Goal: Task Accomplishment & Management: Manage account settings

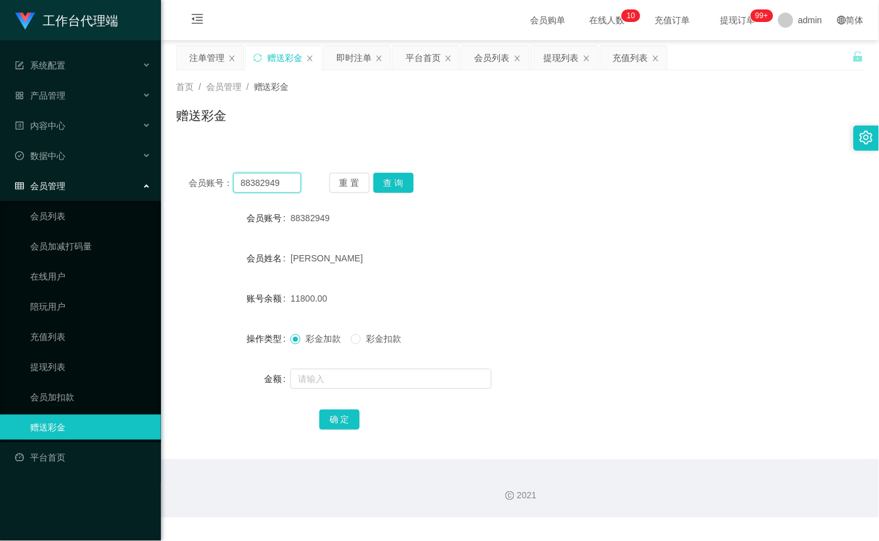
click at [281, 189] on input "88382949" at bounding box center [267, 183] width 68 height 20
paste input "Khee85"
type input "Khee85"
click at [391, 174] on button "查 询" at bounding box center [394, 183] width 40 height 20
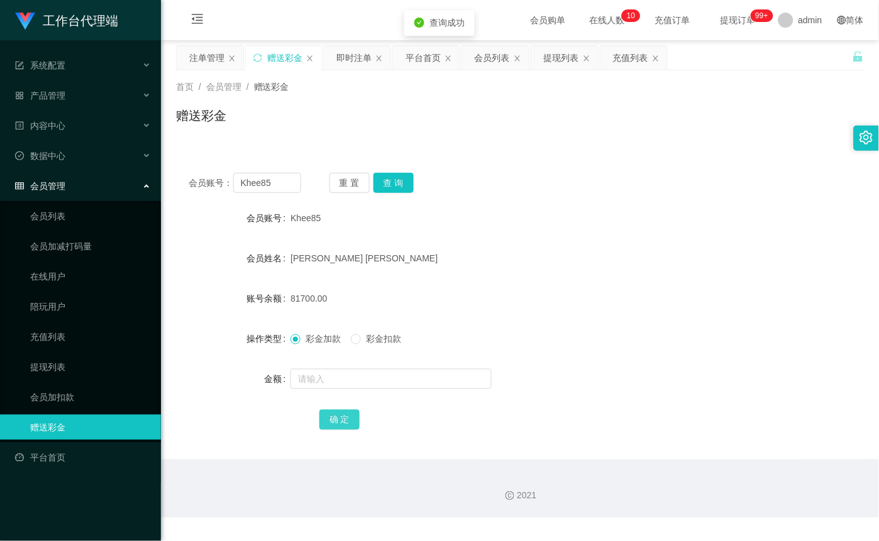
click at [345, 413] on button "确 定" at bounding box center [339, 420] width 40 height 20
click at [397, 179] on button "查 询" at bounding box center [394, 183] width 40 height 20
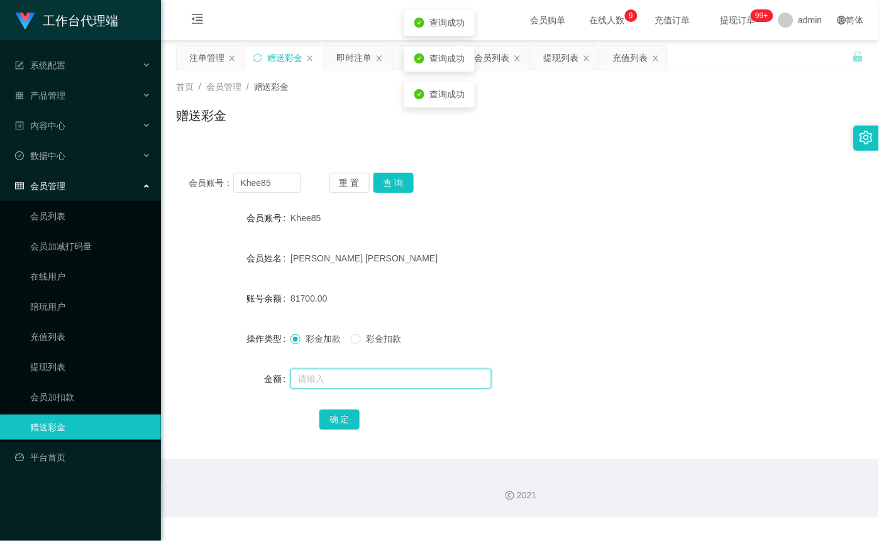
click at [350, 384] on input "text" at bounding box center [391, 379] width 201 height 20
type input "50000"
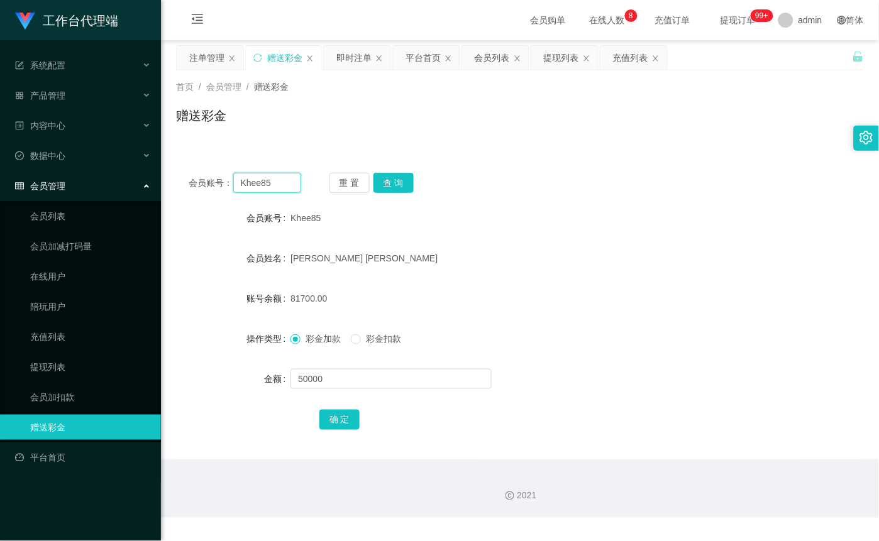
drag, startPoint x: 274, startPoint y: 177, endPoint x: 228, endPoint y: 181, distance: 46.1
click at [228, 181] on div "会员账号： Khee85" at bounding box center [245, 183] width 113 height 20
click at [390, 186] on button "查 询" at bounding box center [394, 183] width 40 height 20
click at [390, 186] on div "重 置 查 询" at bounding box center [386, 183] width 113 height 20
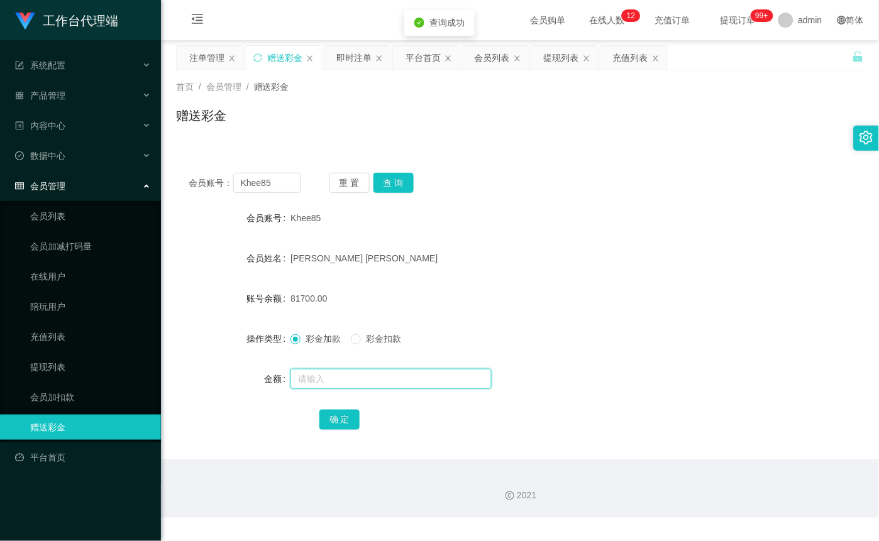
click at [333, 385] on input "text" at bounding box center [391, 379] width 201 height 20
type input "50000"
click at [328, 411] on button "确 定" at bounding box center [339, 420] width 40 height 20
click at [328, 411] on div "确 定" at bounding box center [519, 419] width 401 height 25
drag, startPoint x: 292, startPoint y: 182, endPoint x: 227, endPoint y: 184, distance: 65.4
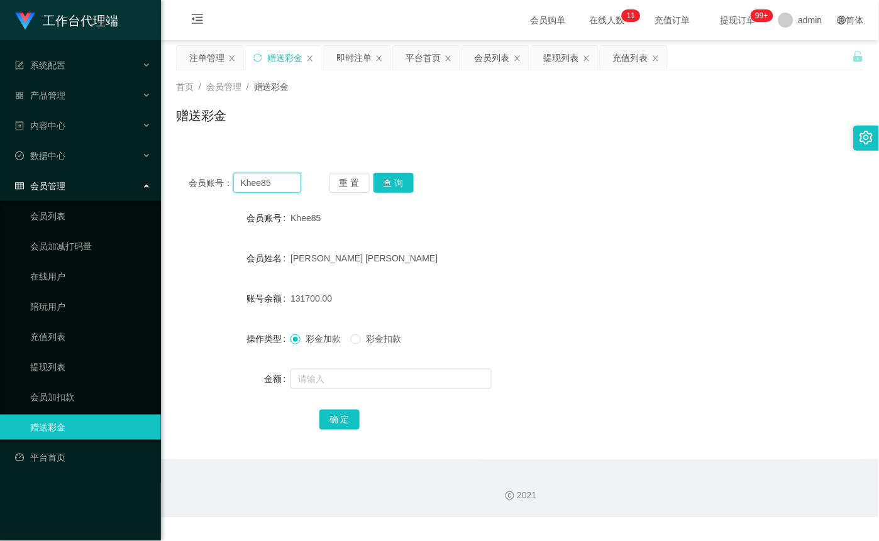
click at [227, 184] on div "会员账号： Khee85" at bounding box center [245, 183] width 113 height 20
click at [272, 186] on input "Khee85" at bounding box center [267, 183] width 68 height 20
click at [273, 186] on input "Khee85" at bounding box center [267, 183] width 68 height 20
click at [59, 211] on link "会员列表" at bounding box center [90, 216] width 121 height 25
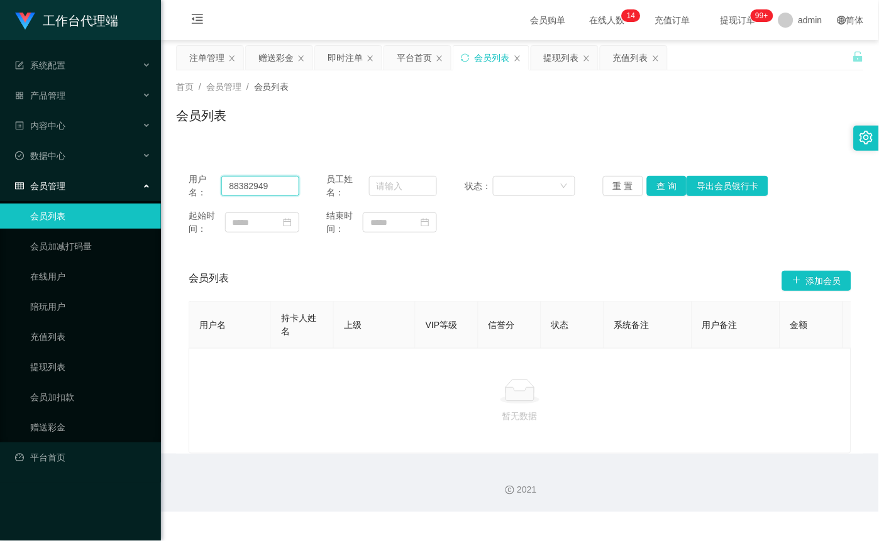
click at [270, 192] on input "88382949" at bounding box center [259, 186] width 77 height 20
paste input "Khee85"
type input "Khee85"
click at [647, 183] on button "查 询" at bounding box center [667, 186] width 40 height 20
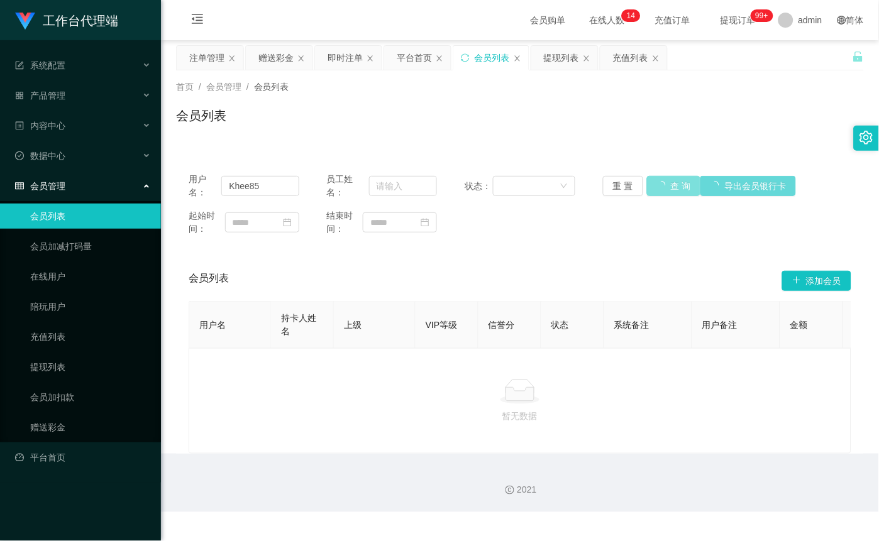
click at [647, 183] on button "查 询" at bounding box center [674, 186] width 54 height 20
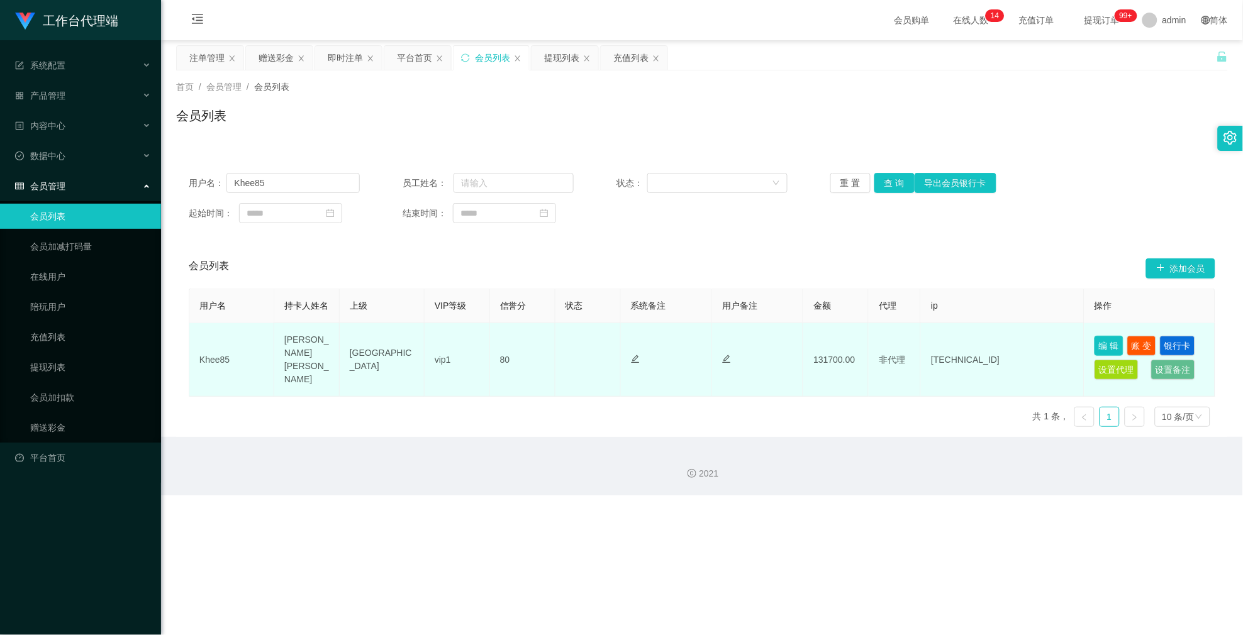
click at [879, 341] on button "编 辑" at bounding box center [1108, 346] width 29 height 20
type input "Khee85"
type input "[PERSON_NAME] [PERSON_NAME]"
type input "80"
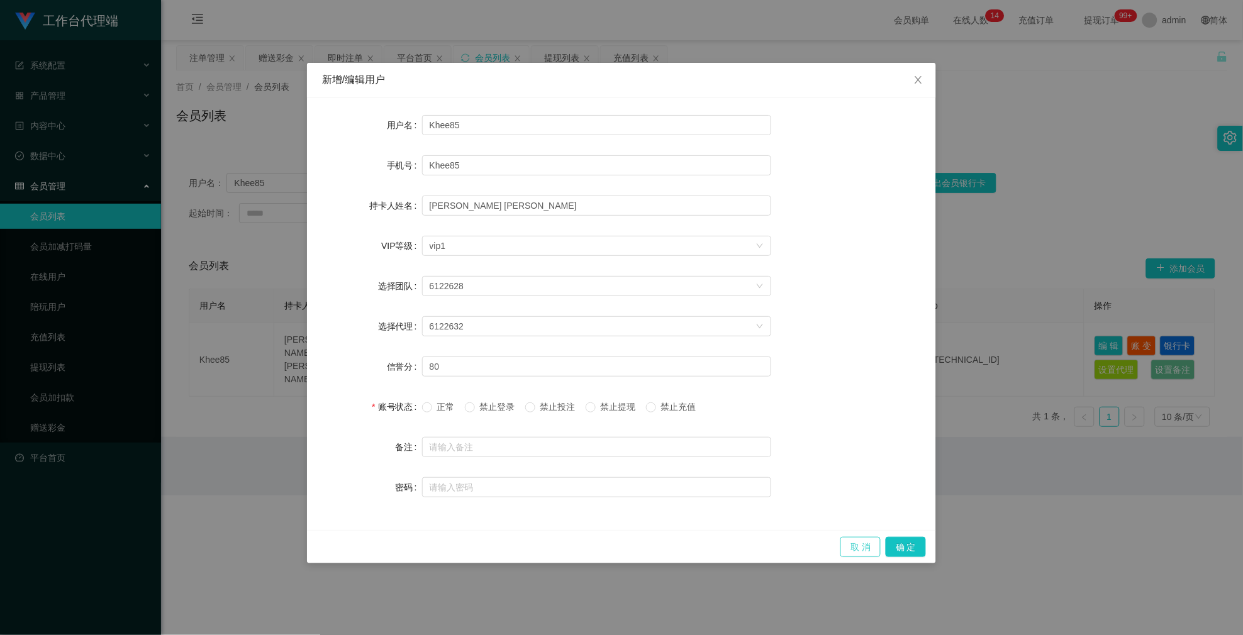
click at [865, 541] on button "取 消" at bounding box center [860, 547] width 40 height 20
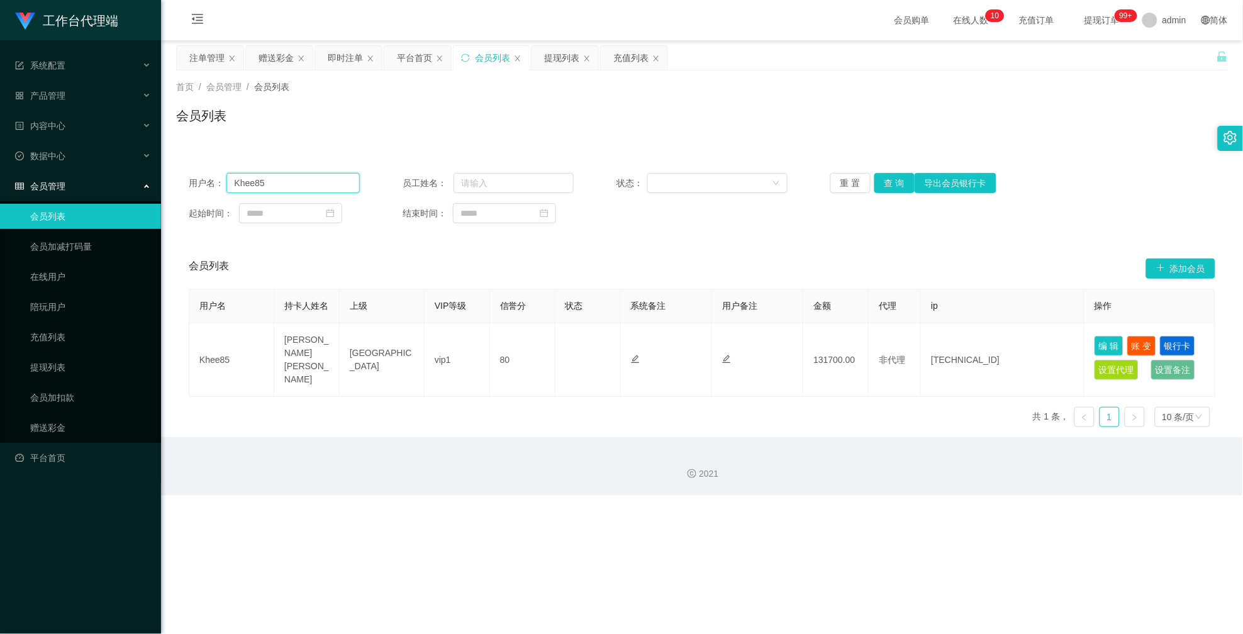
click at [305, 189] on input "Khee85" at bounding box center [292, 183] width 133 height 20
click at [297, 183] on input "Khee85" at bounding box center [292, 183] width 133 height 20
